Goal: Communication & Community: Answer question/provide support

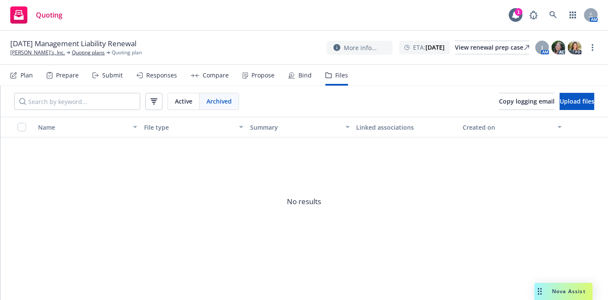
drag, startPoint x: 572, startPoint y: 288, endPoint x: 510, endPoint y: 278, distance: 62.8
click at [572, 288] on span "Nova Assist" at bounding box center [569, 291] width 34 height 7
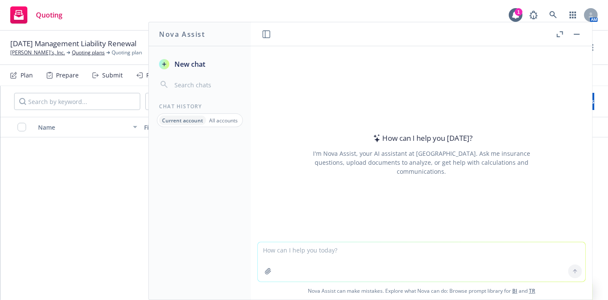
click at [429, 258] on textarea at bounding box center [422, 261] width 328 height 39
type textarea "clean up"
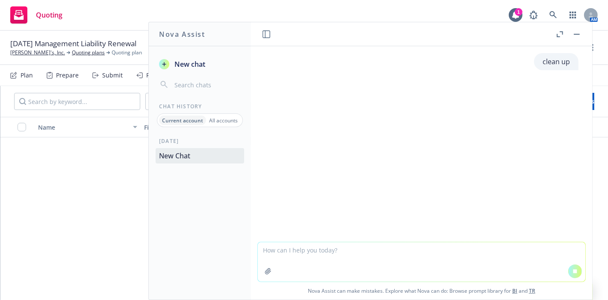
paste textarea "We did not get the approval from the client to bind the extension. My understan…"
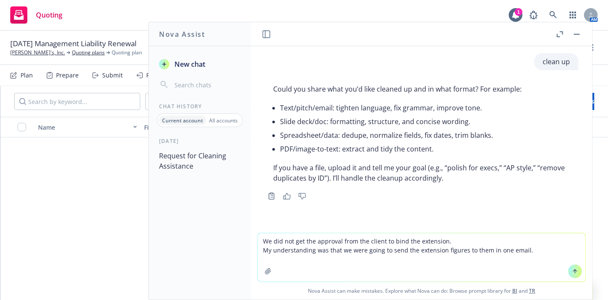
type textarea "We did not get the approval from the client to bind the extension. My understan…"
click at [573, 271] on icon at bounding box center [575, 271] width 6 height 6
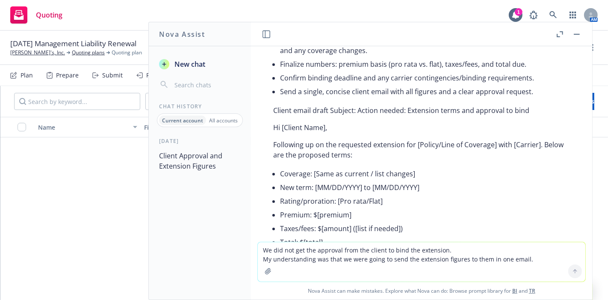
scroll to position [522, 0]
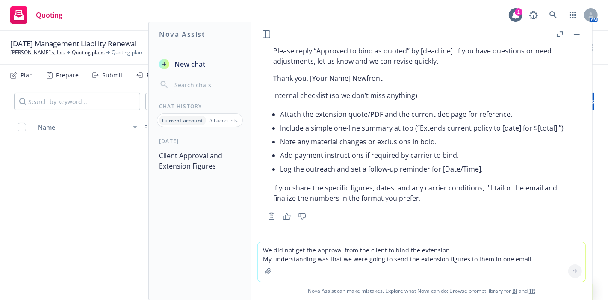
click at [347, 257] on textarea "We did not get the approval from the client to bind the extension. My understan…" at bounding box center [422, 261] width 328 height 39
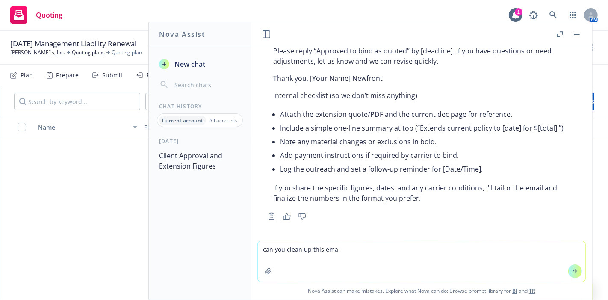
type textarea "can you clean up this email"
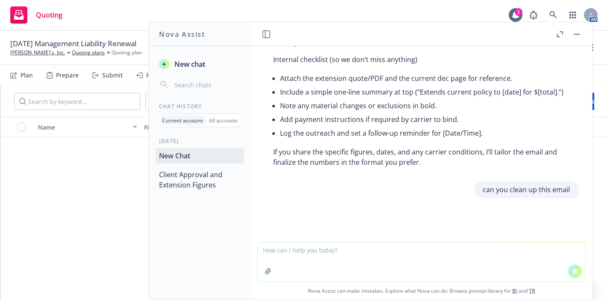
paste textarea "We did not get the approval from the client to bind the extension. My understan…"
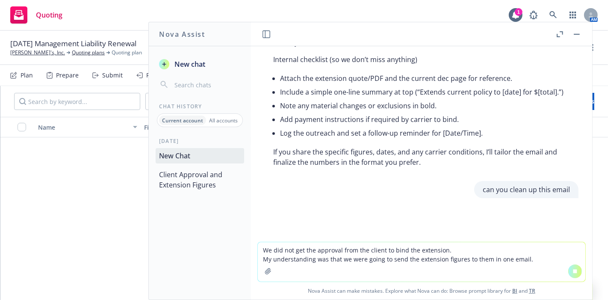
scroll to position [549, 0]
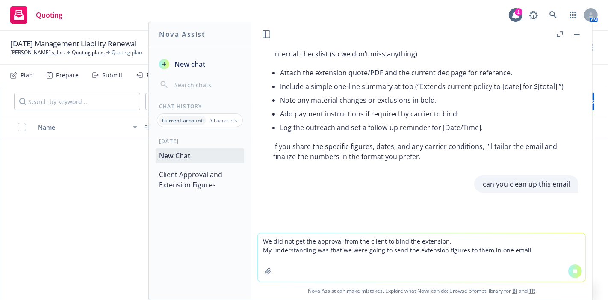
click at [537, 272] on textarea "We did not get the approval from the client to bind the extension. My understan…" at bounding box center [422, 257] width 328 height 48
click at [545, 247] on textarea "We did not get the approval from the client to bind the extension. My understan…" at bounding box center [422, 257] width 328 height 48
type textarea "We did not get the approval from the client to bind the extension. My understan…"
click at [569, 275] on button at bounding box center [576, 271] width 14 height 14
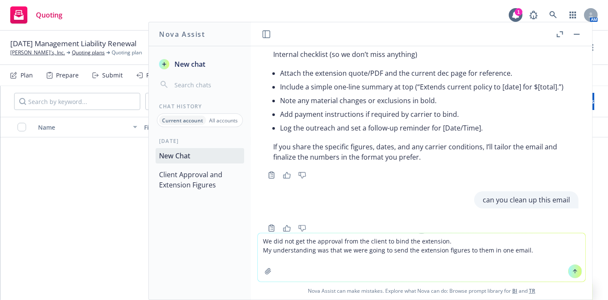
click at [572, 274] on icon at bounding box center [575, 271] width 6 height 6
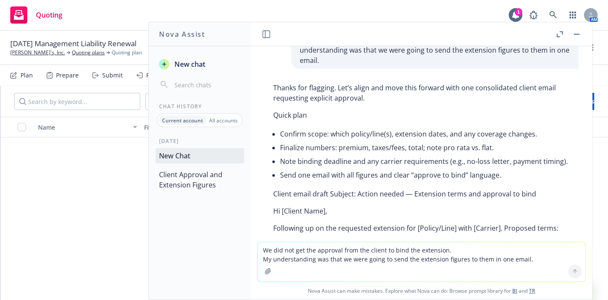
scroll to position [792, 0]
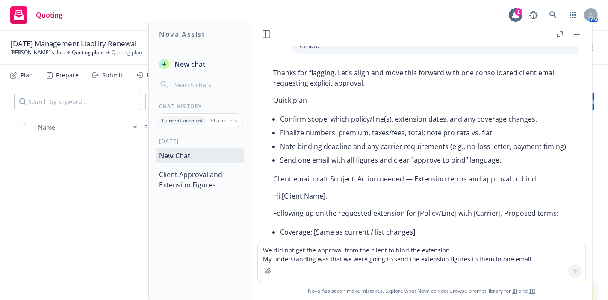
click at [319, 246] on textarea "We did not get the approval from the client to bind the extension. My understan…" at bounding box center [422, 261] width 328 height 39
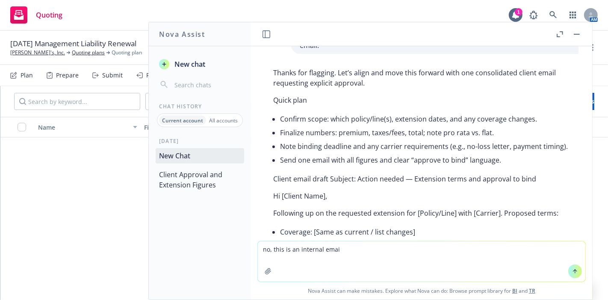
type textarea "no, this is an internal email"
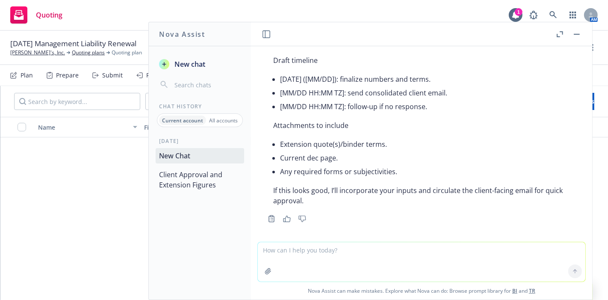
scroll to position [1537, 0]
